Goal: Information Seeking & Learning: Learn about a topic

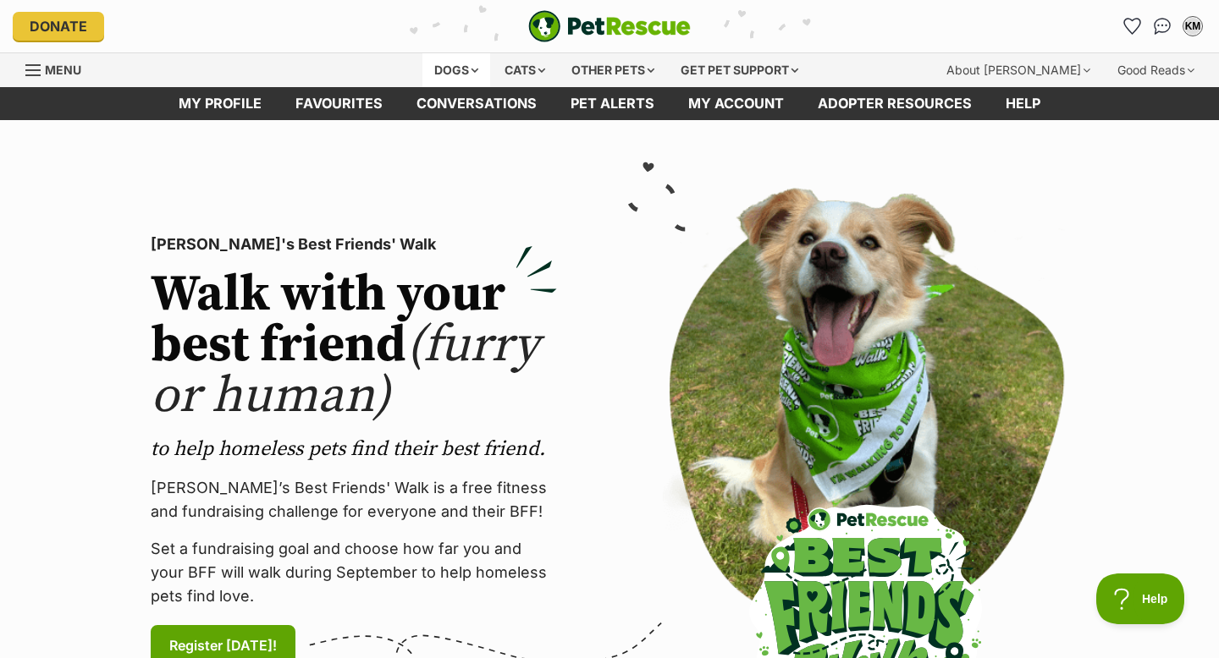
click at [458, 67] on div "Dogs" at bounding box center [456, 70] width 68 height 34
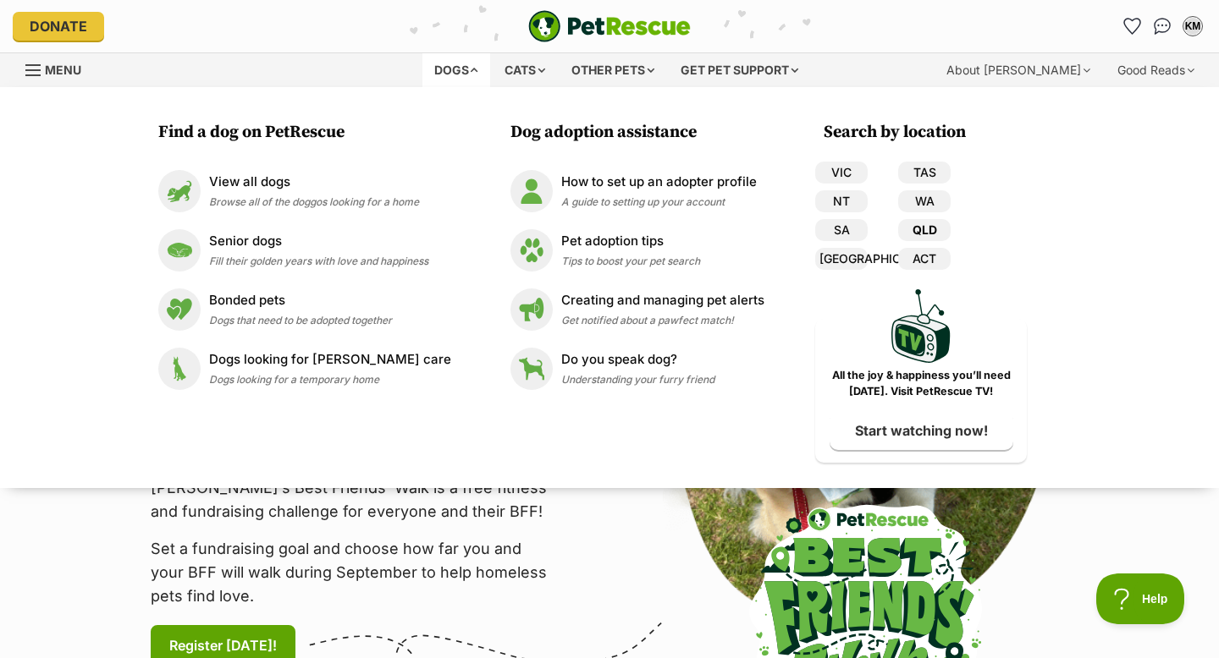
click at [929, 227] on link "QLD" at bounding box center [924, 230] width 52 height 22
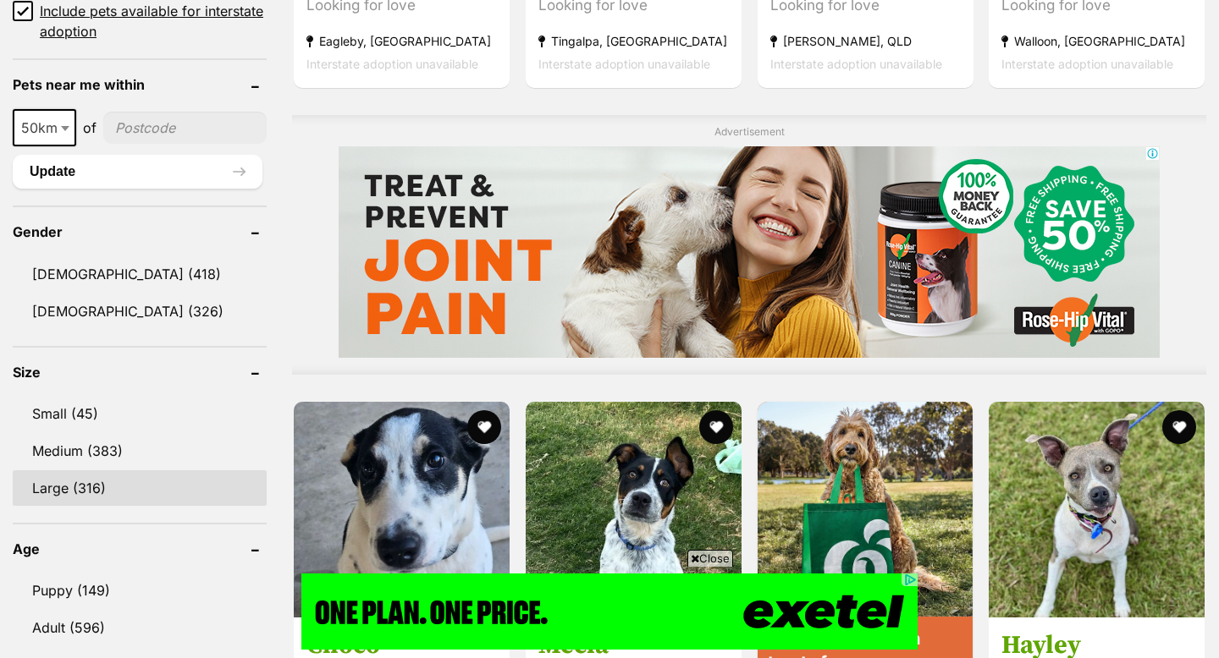
click at [54, 485] on link "Large (316)" at bounding box center [140, 489] width 254 height 36
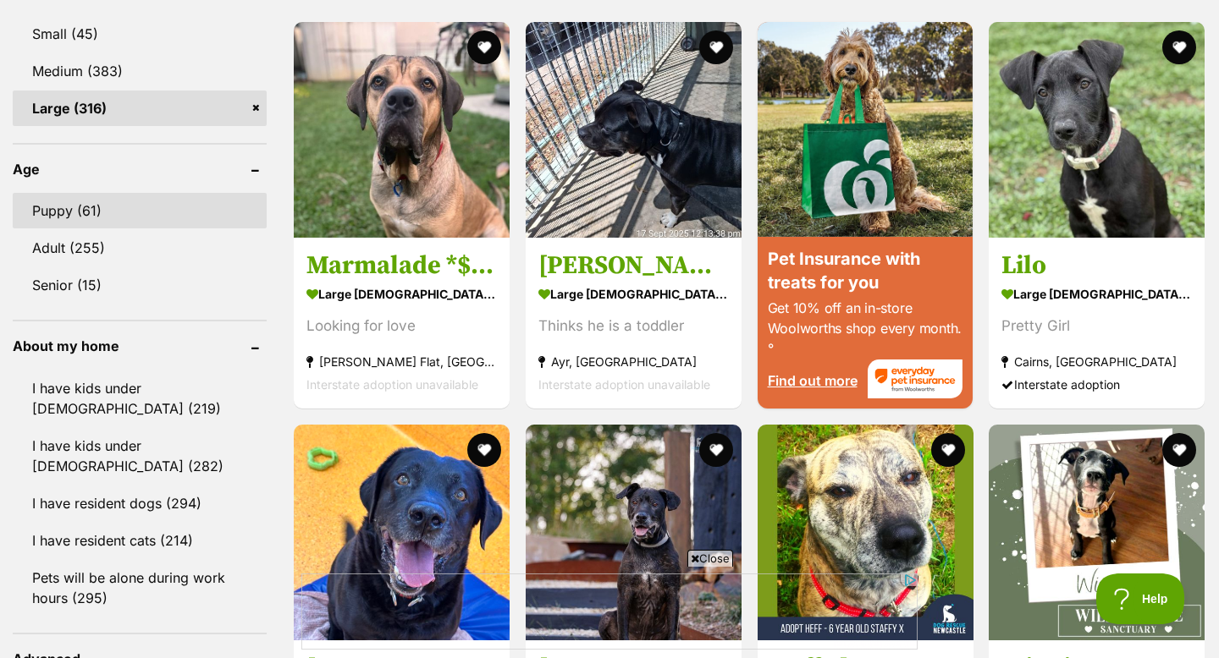
click at [90, 214] on link "Puppy (61)" at bounding box center [140, 211] width 254 height 36
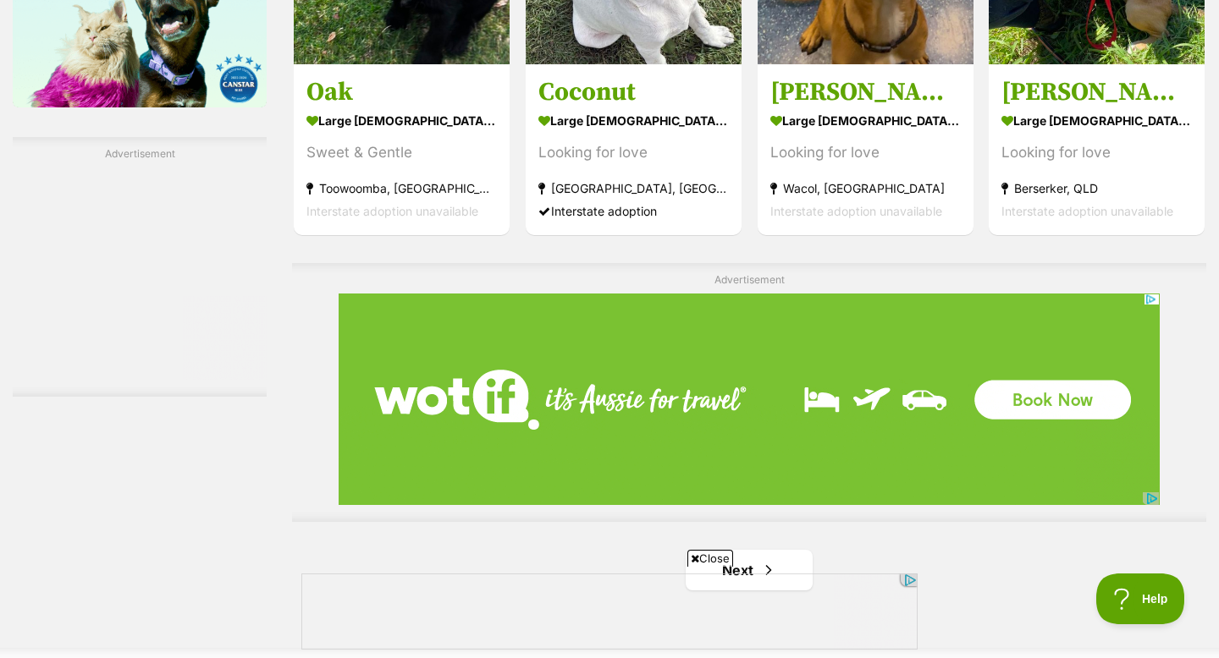
scroll to position [2820, 0]
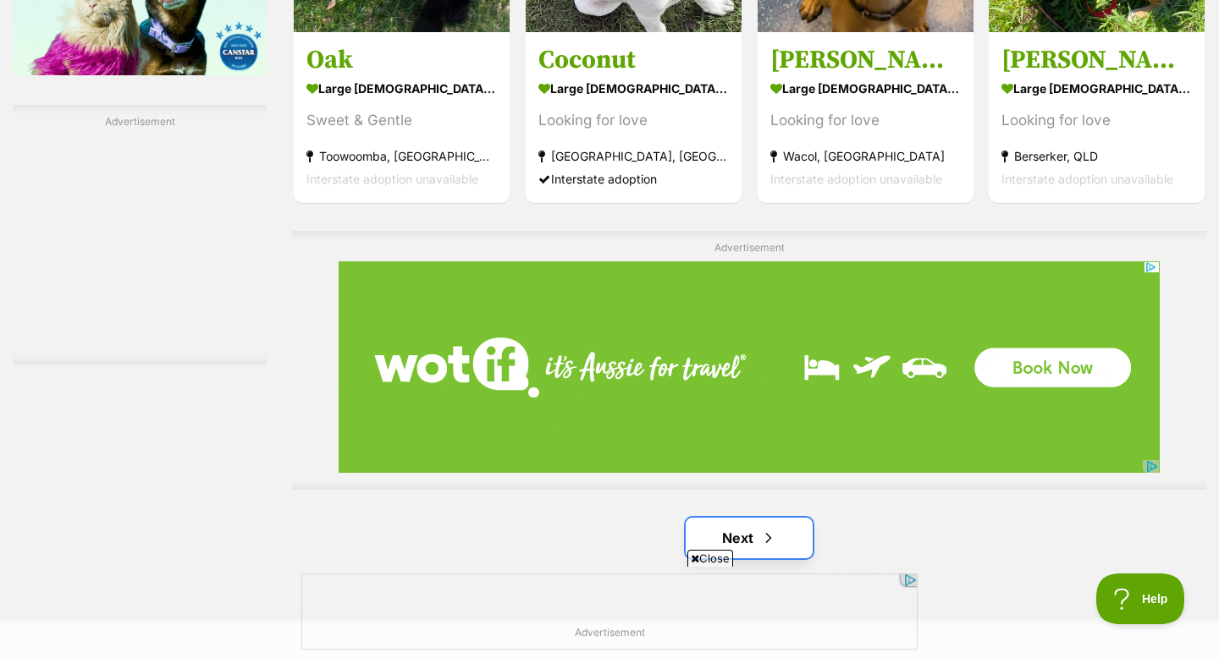
click at [728, 518] on link "Next" at bounding box center [748, 538] width 127 height 41
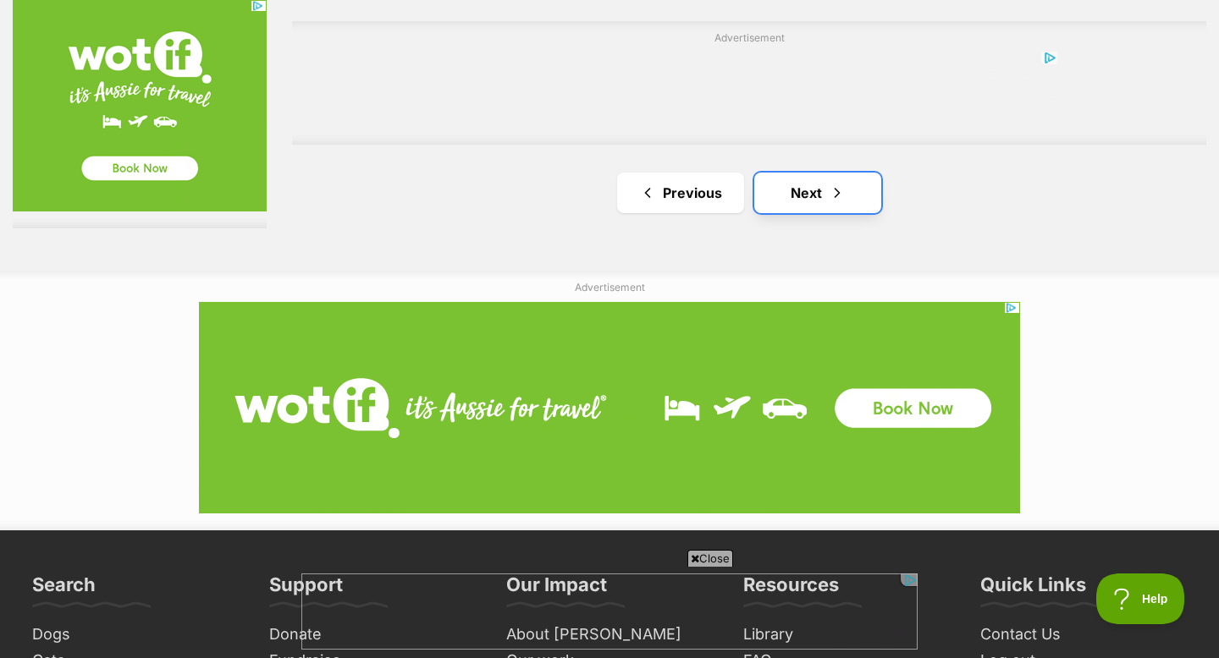
click at [794, 192] on link "Next" at bounding box center [817, 193] width 127 height 41
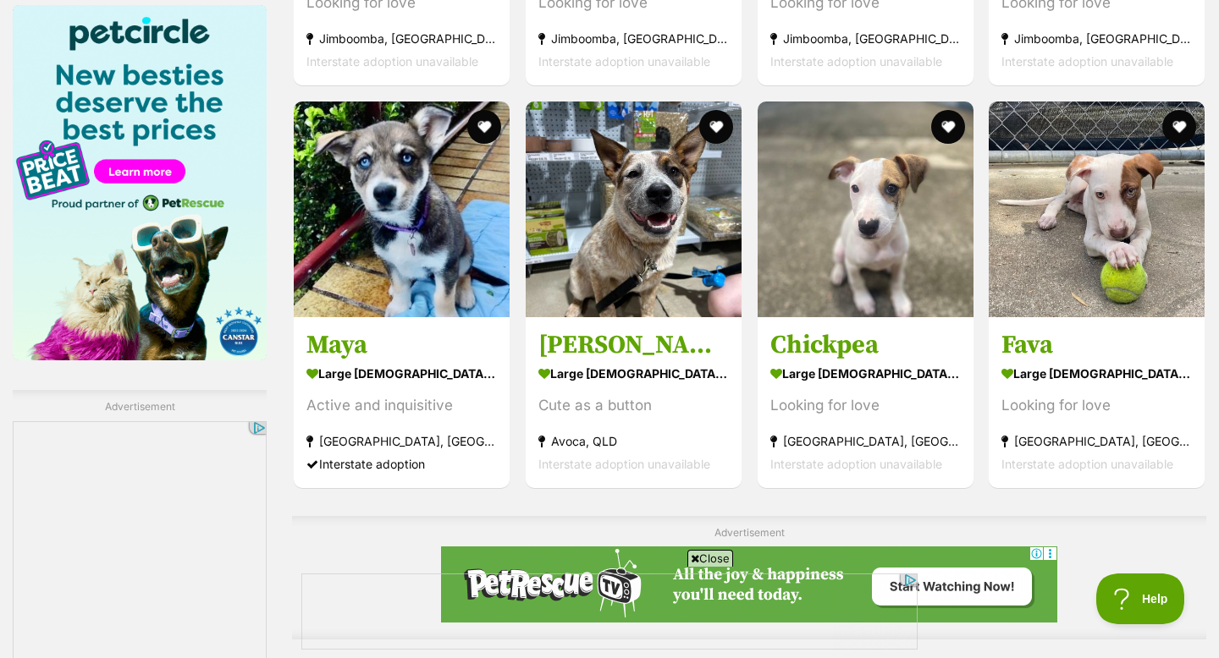
scroll to position [2535, 0]
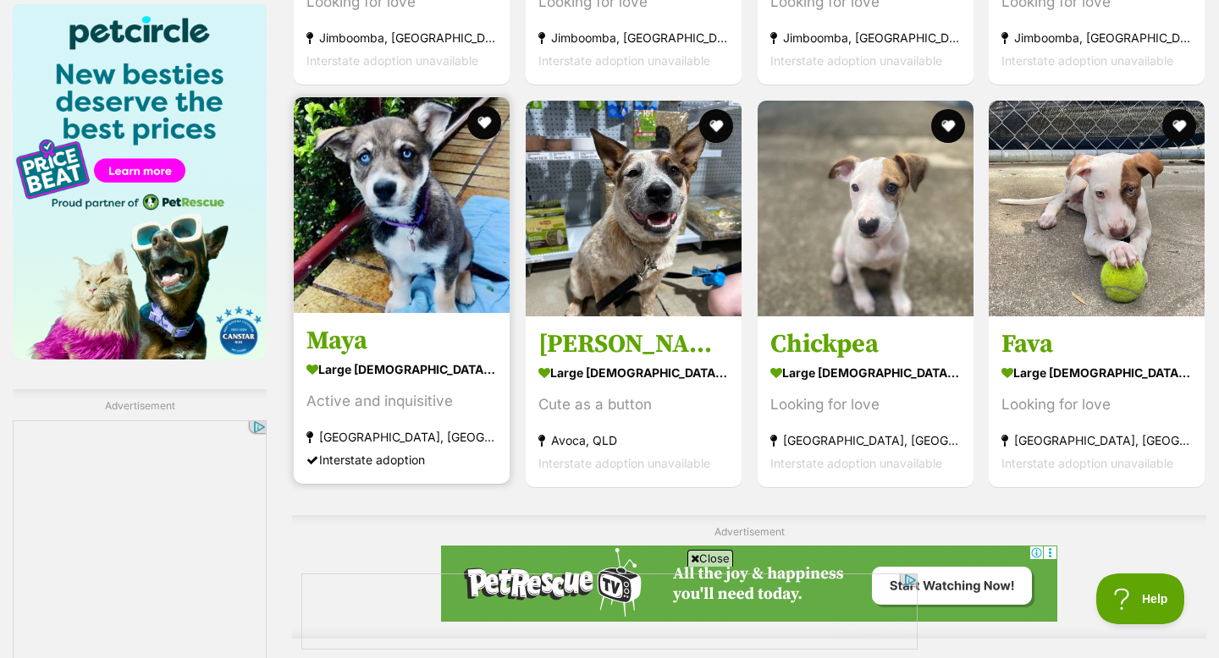
click at [400, 250] on img at bounding box center [402, 205] width 216 height 216
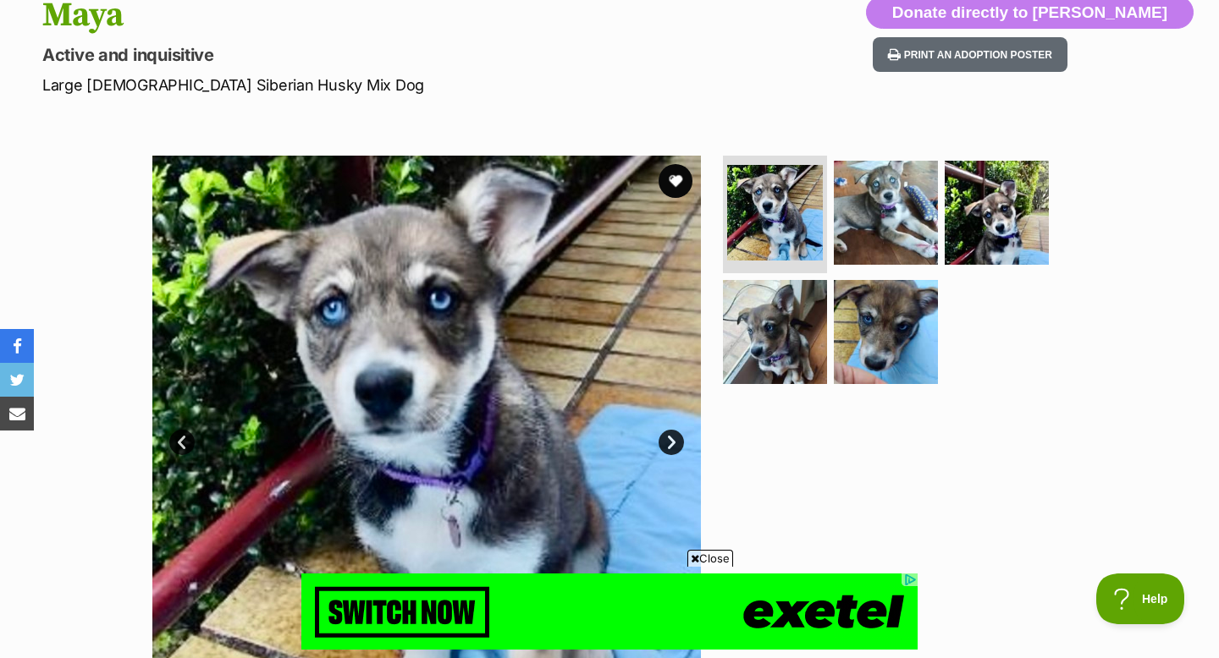
scroll to position [193, 0]
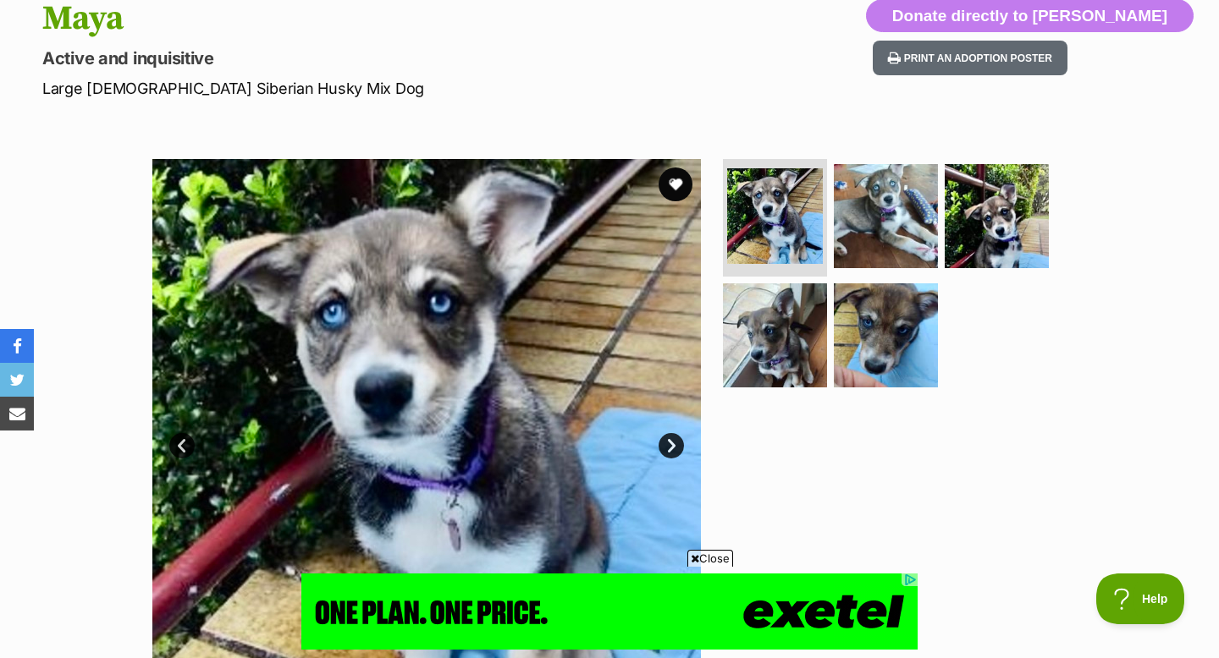
click at [670, 447] on link "Next" at bounding box center [670, 445] width 25 height 25
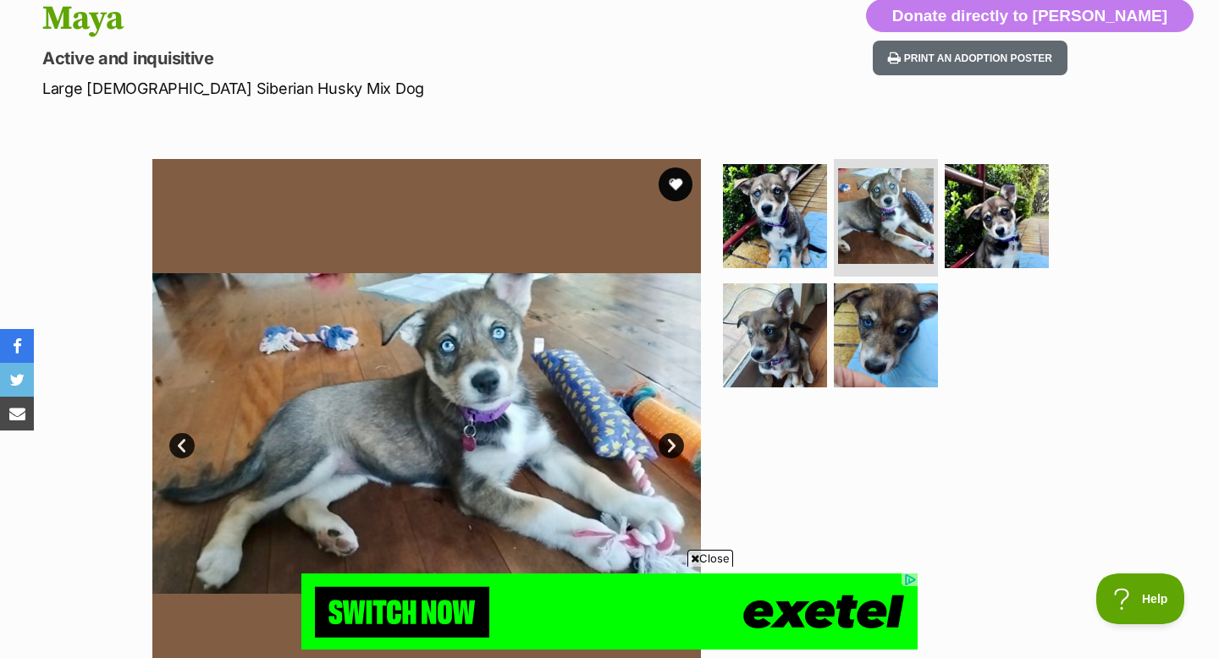
click at [671, 443] on link "Next" at bounding box center [670, 445] width 25 height 25
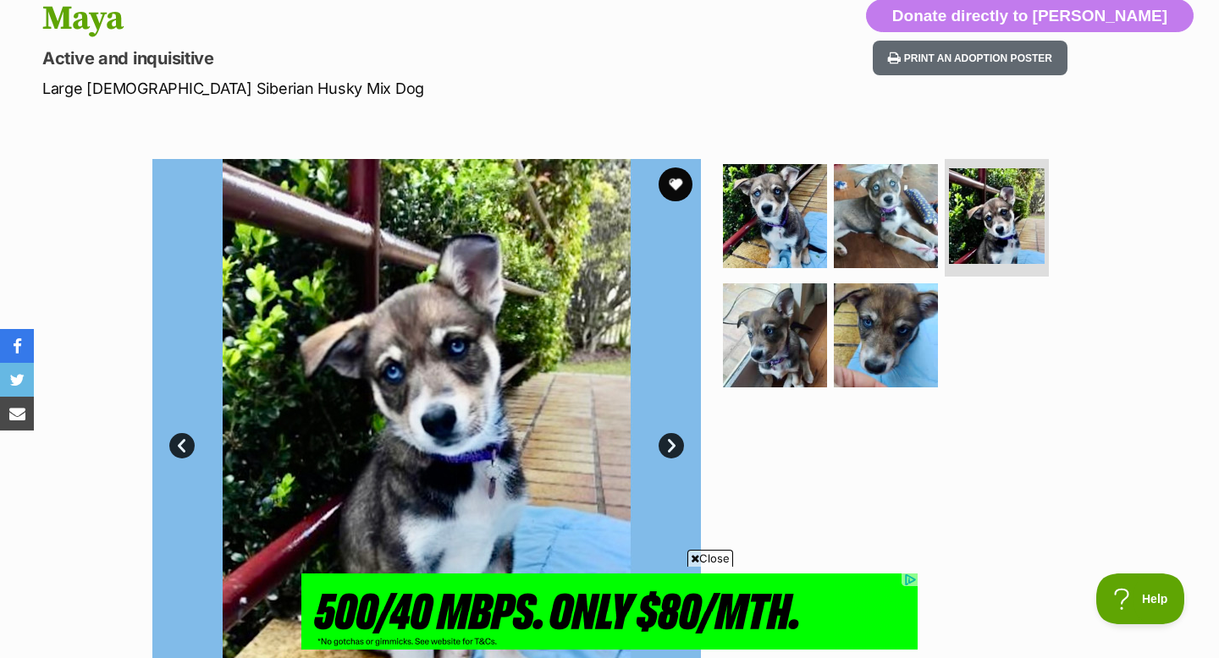
click at [671, 443] on link "Next" at bounding box center [670, 445] width 25 height 25
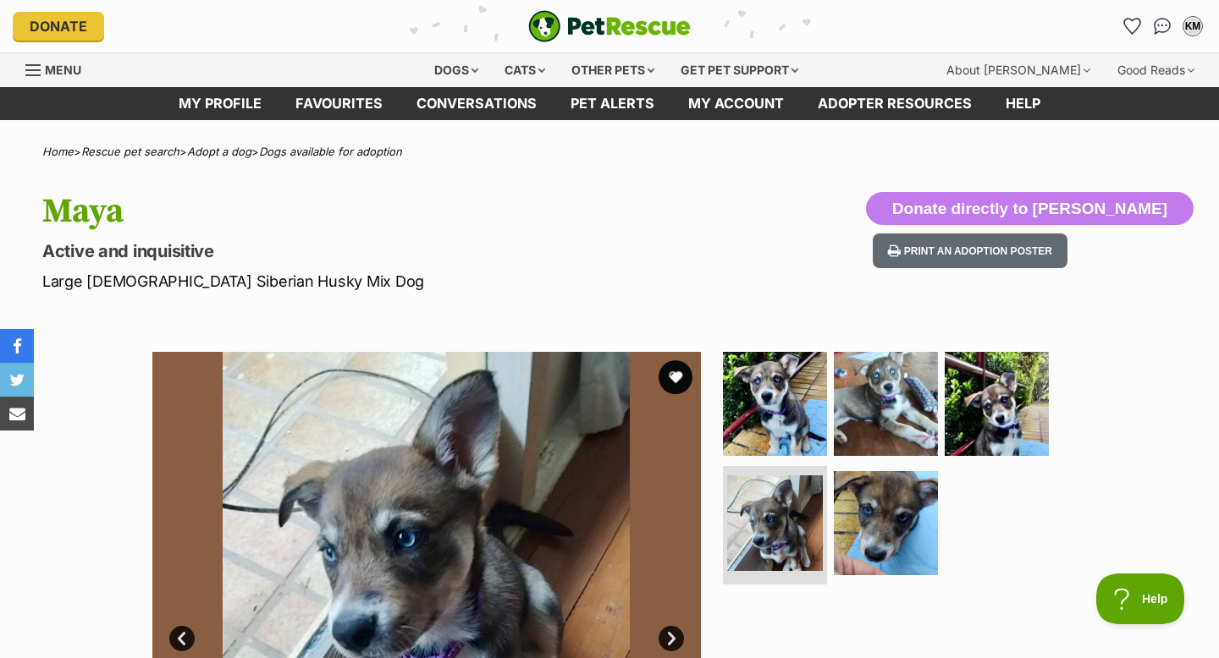
scroll to position [0, 0]
